Goal: Check status: Check status

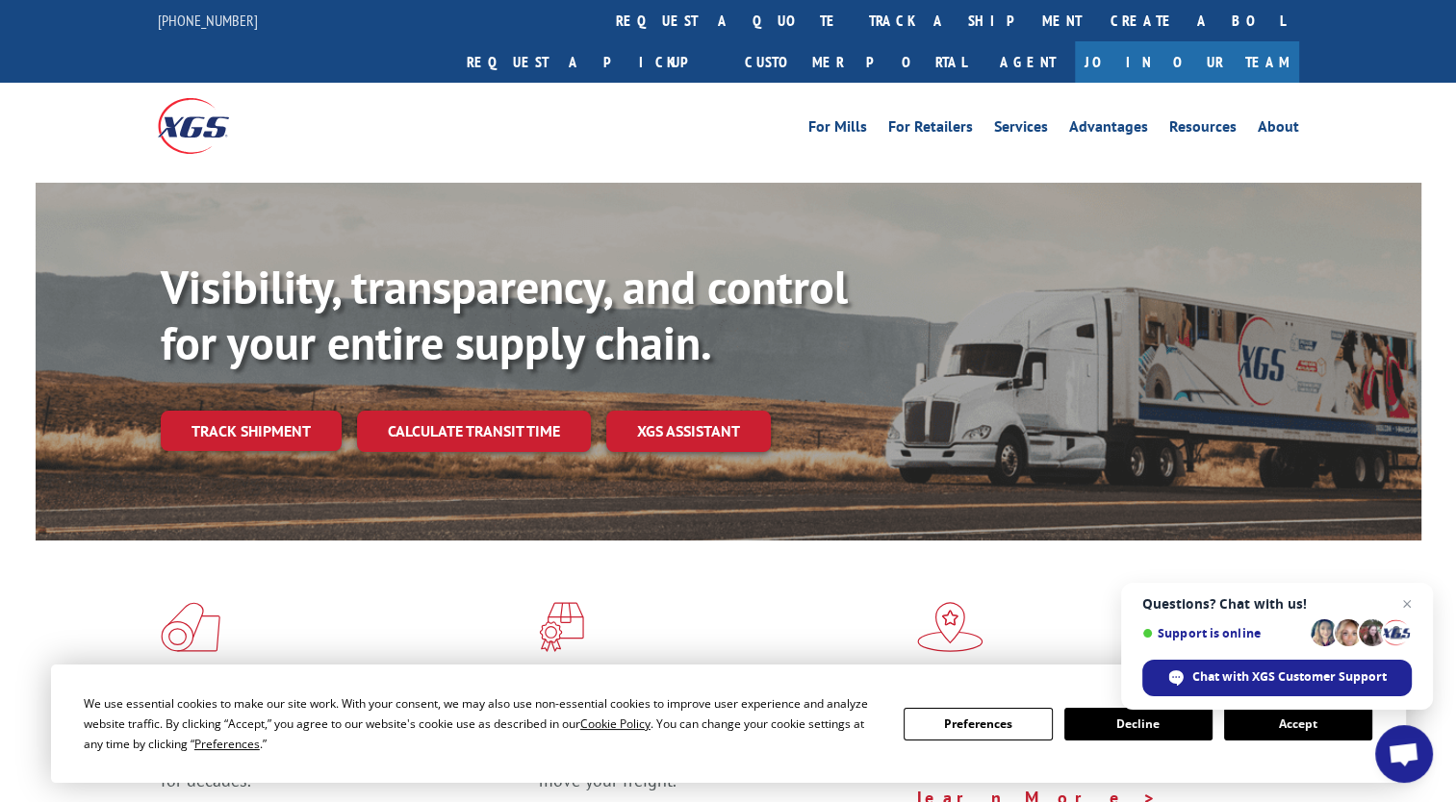
click at [854, 16] on link "track a shipment" at bounding box center [975, 20] width 242 height 41
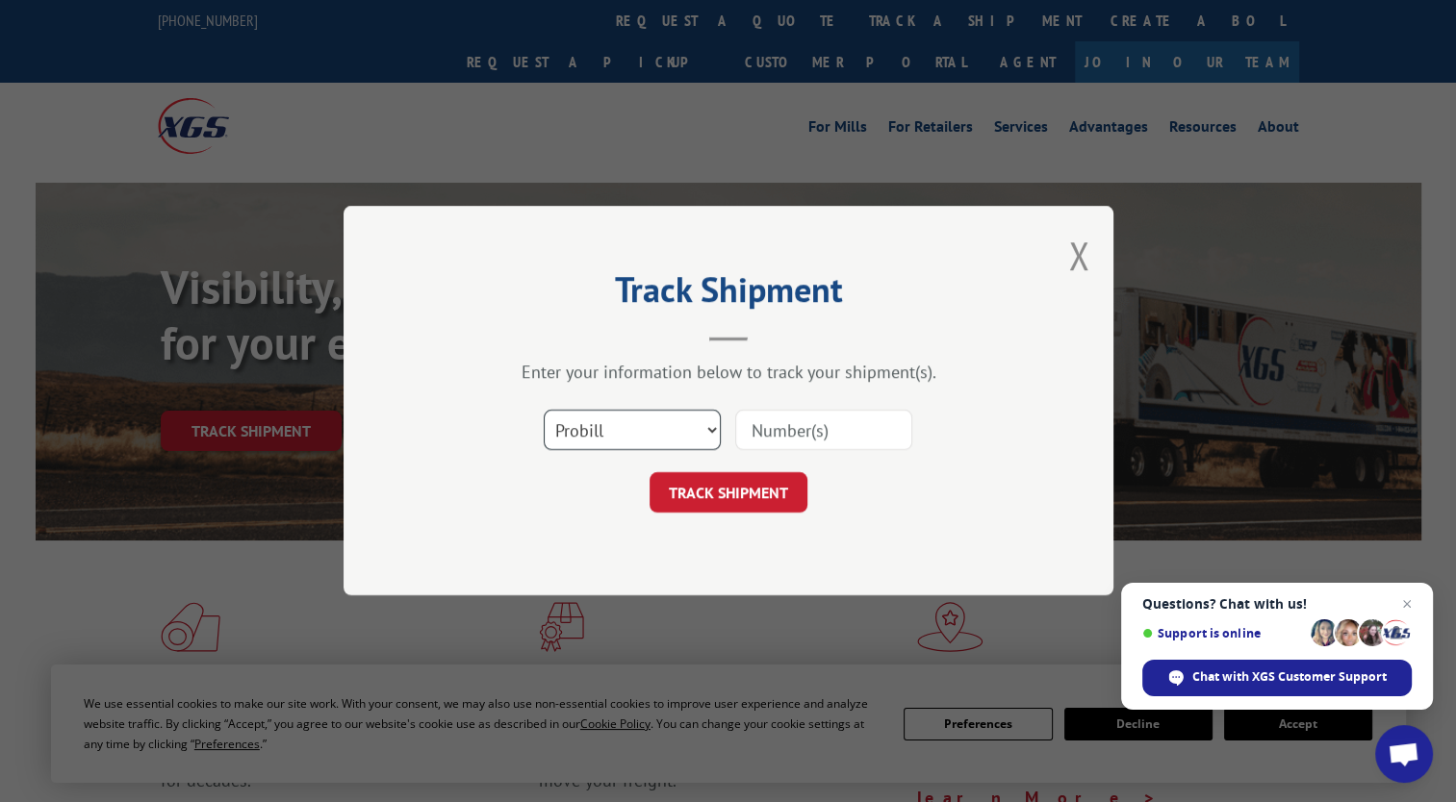
drag, startPoint x: 632, startPoint y: 437, endPoint x: 628, endPoint y: 452, distance: 15.9
click at [631, 437] on select "Select category... Probill BOL PO" at bounding box center [632, 431] width 177 height 40
select select "bol"
click at [544, 411] on select "Select category... Probill BOL PO" at bounding box center [632, 431] width 177 height 40
click at [766, 437] on input at bounding box center [823, 431] width 177 height 40
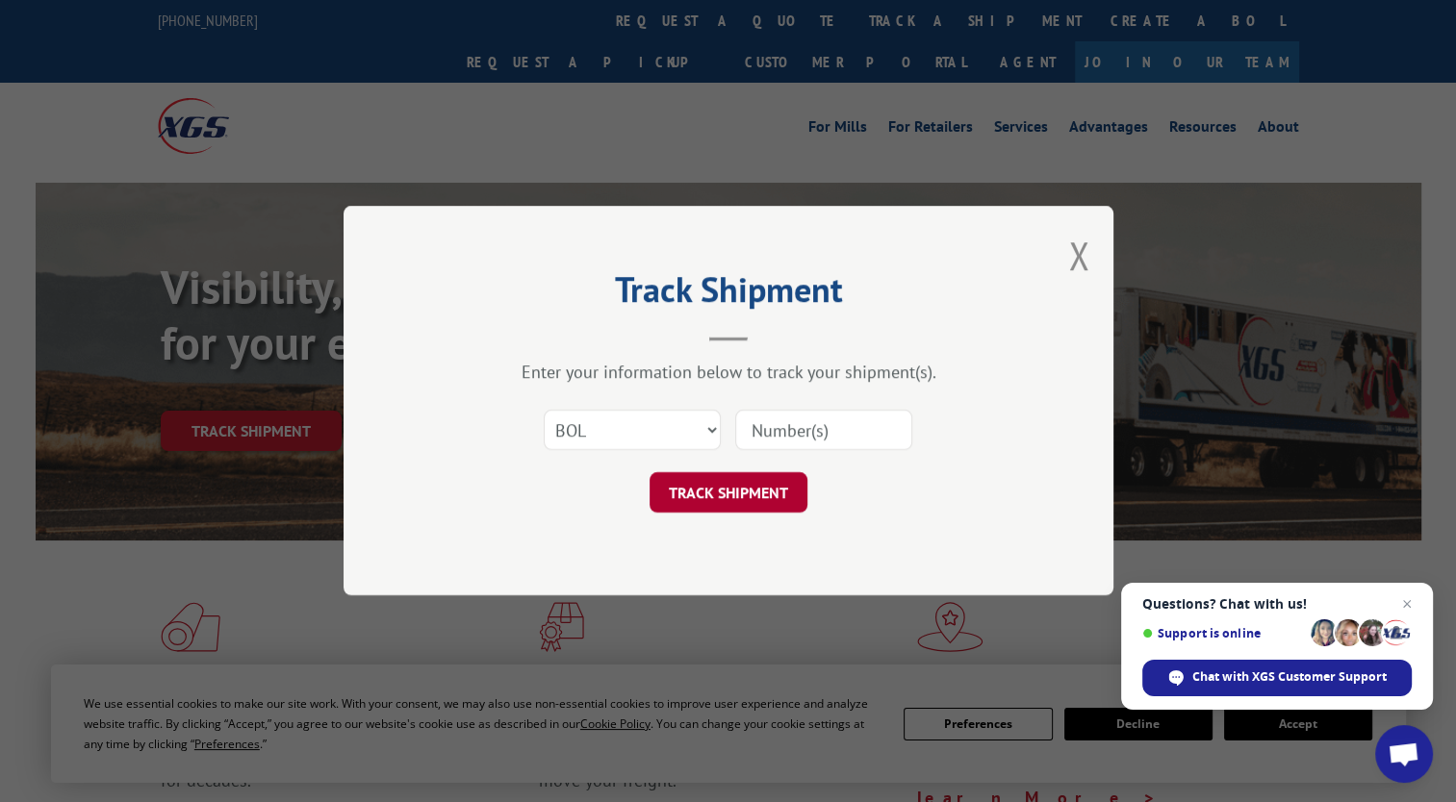
paste input "2847428"
type input "2847428"
click at [740, 496] on button "TRACK SHIPMENT" at bounding box center [728, 493] width 158 height 40
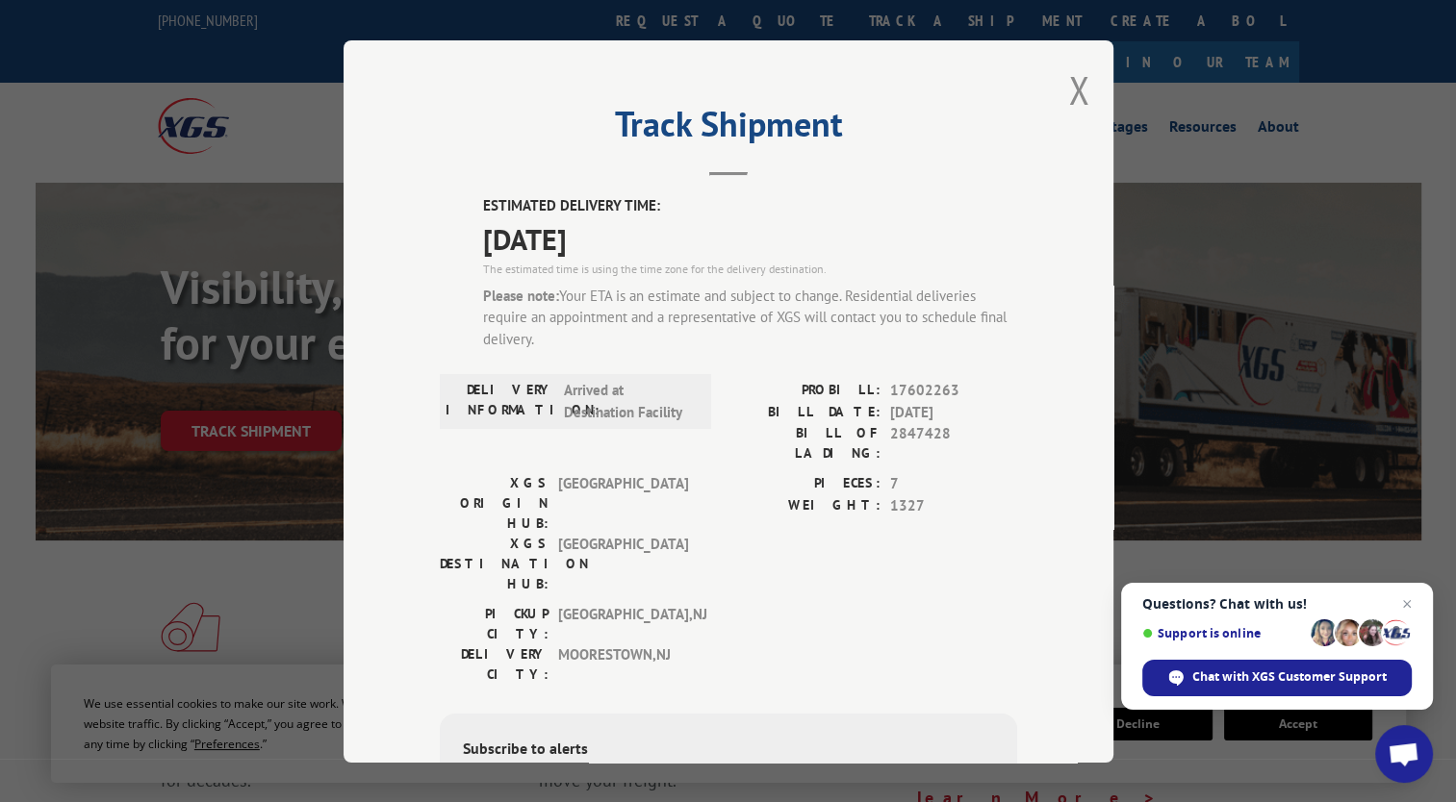
scroll to position [96, 0]
